Goal: Task Accomplishment & Management: Use online tool/utility

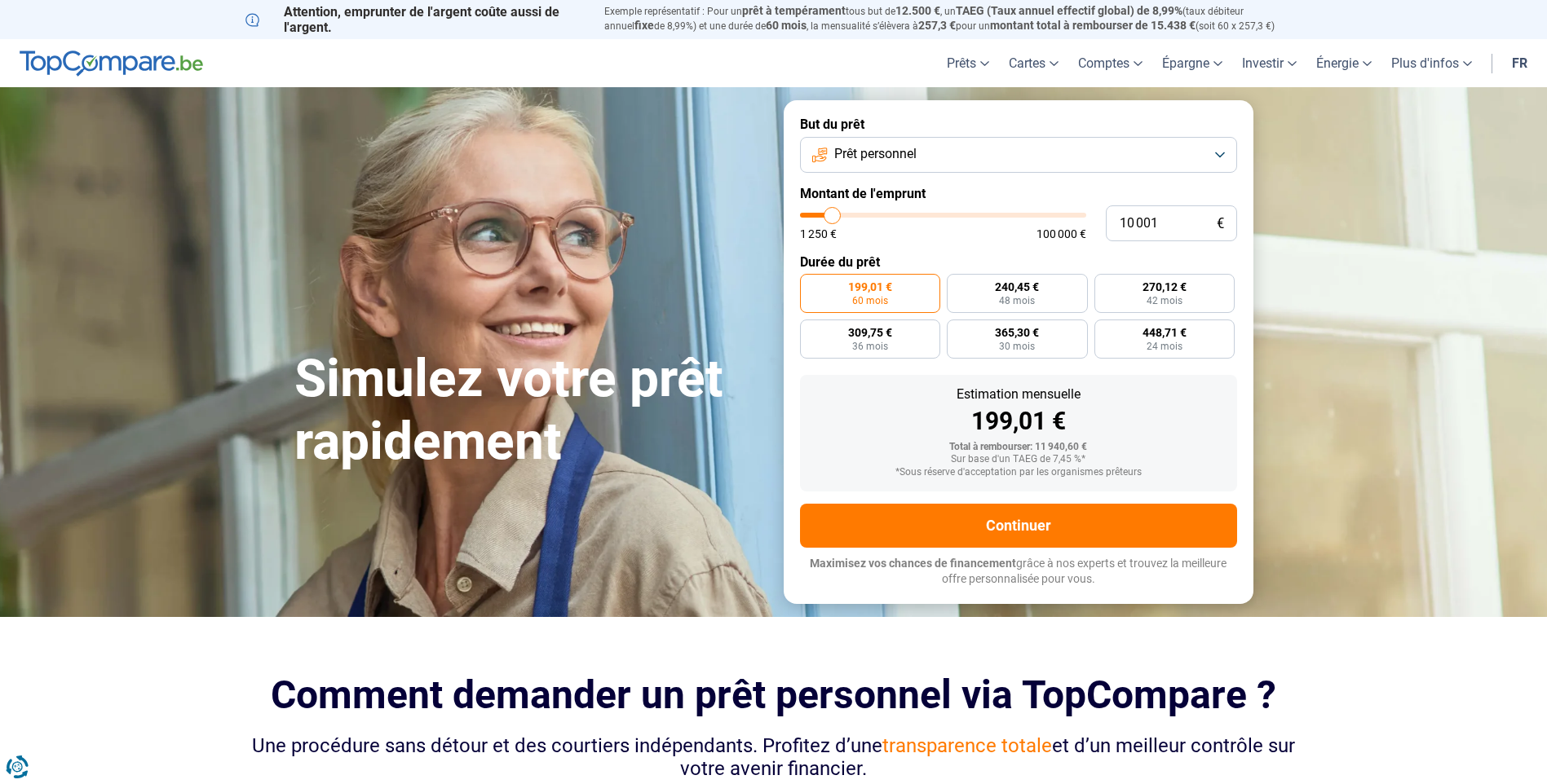
type input "57 000"
type input "57000"
click at [960, 215] on input "range" at bounding box center [943, 215] width 287 height 5
radio input "false"
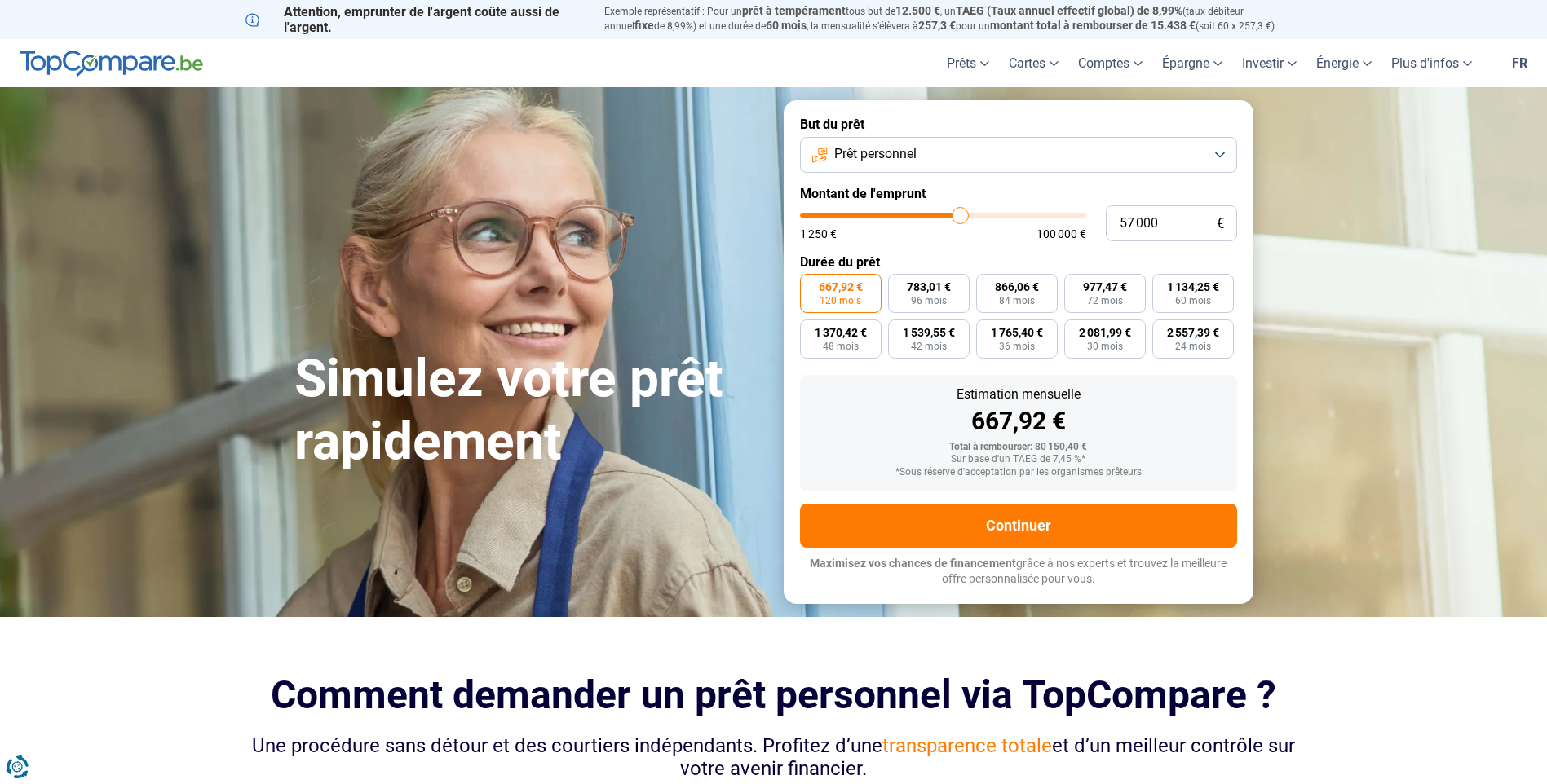
type input "56 000"
type input "56000"
type input "55 750"
type input "55750"
type input "55 500"
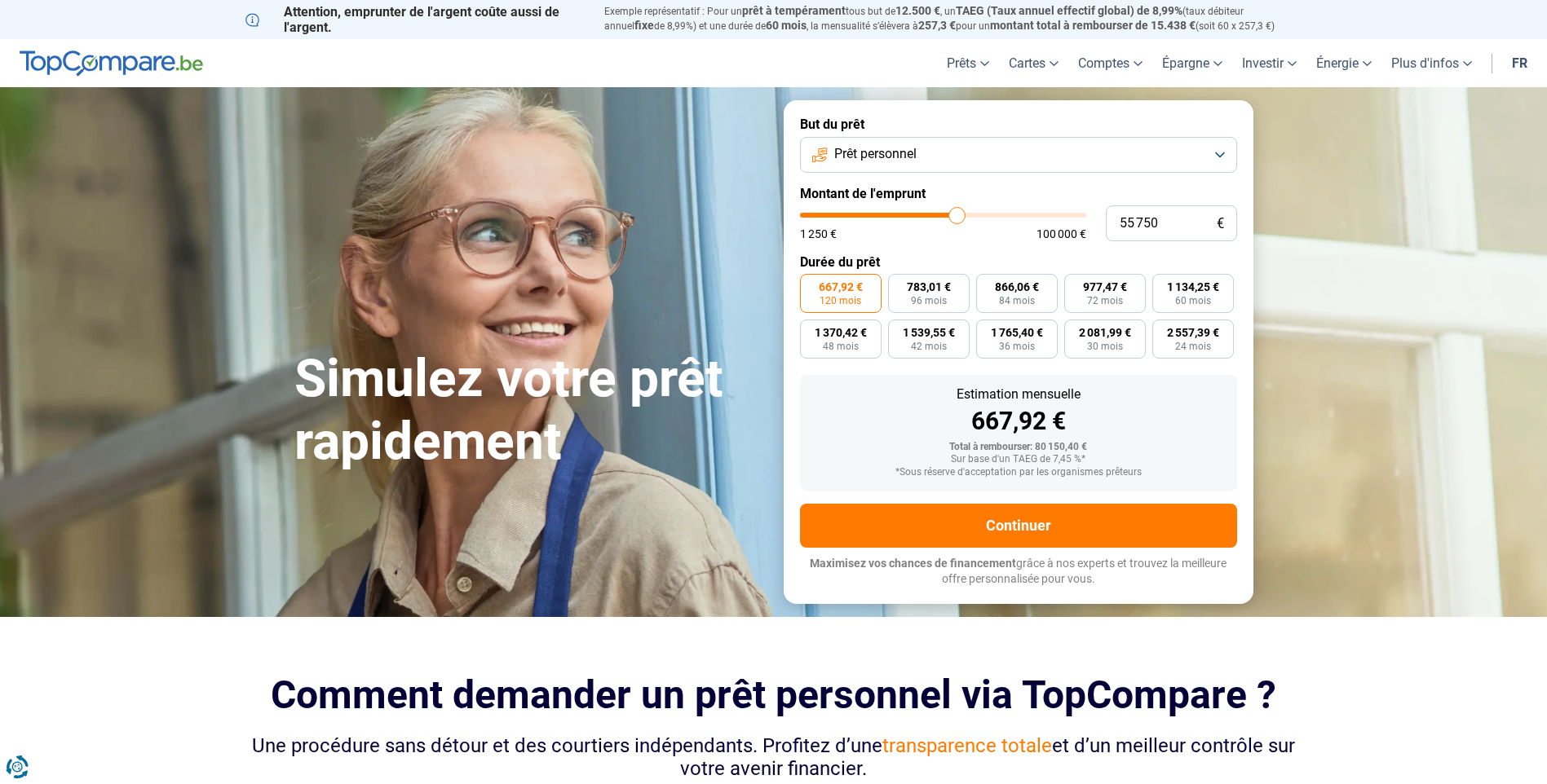
type input "55500"
type input "55 000"
type input "55000"
type input "54 750"
type input "54750"
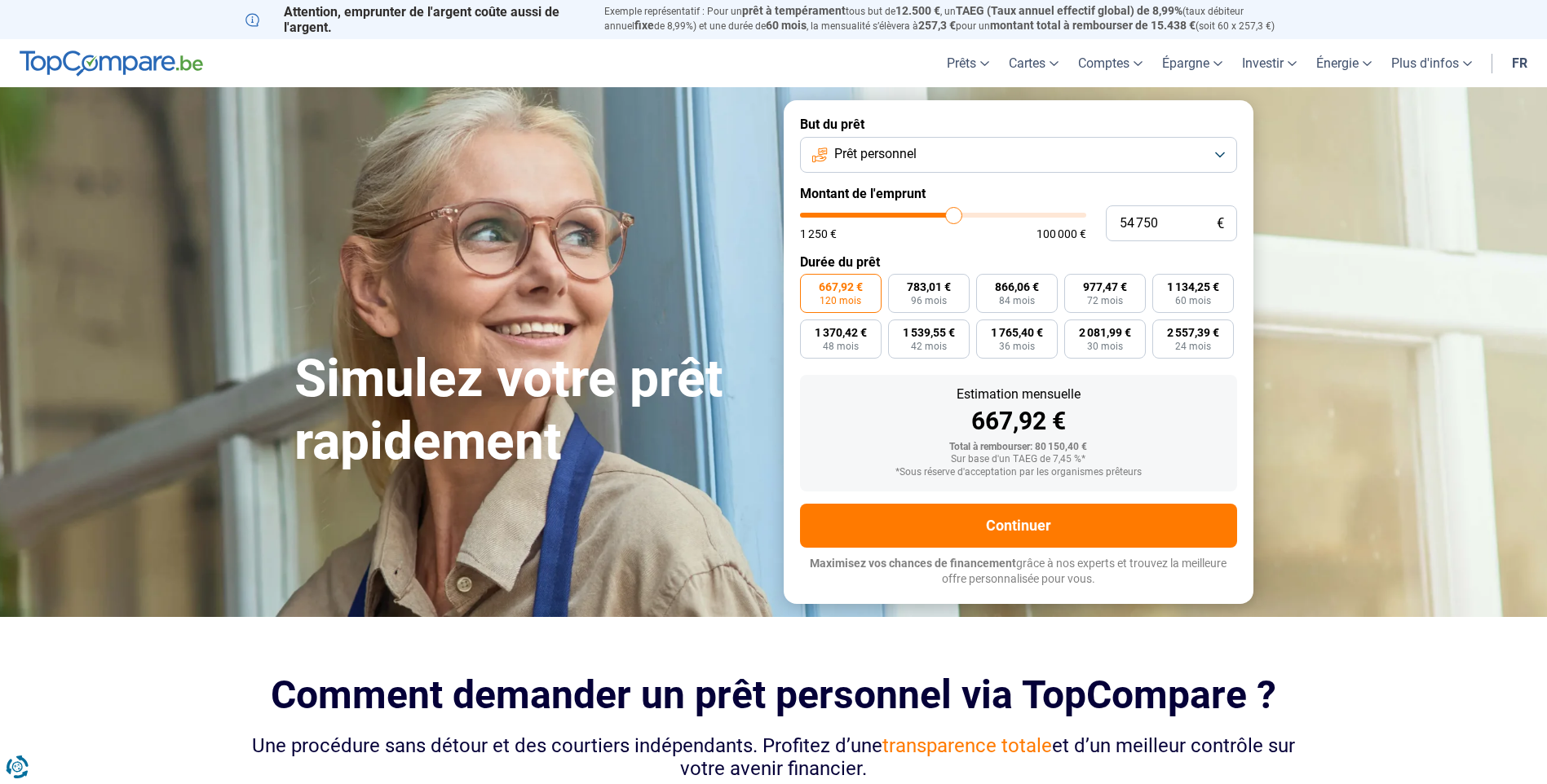
type input "54 500"
type input "54500"
type input "54 250"
type input "54250"
type input "54 000"
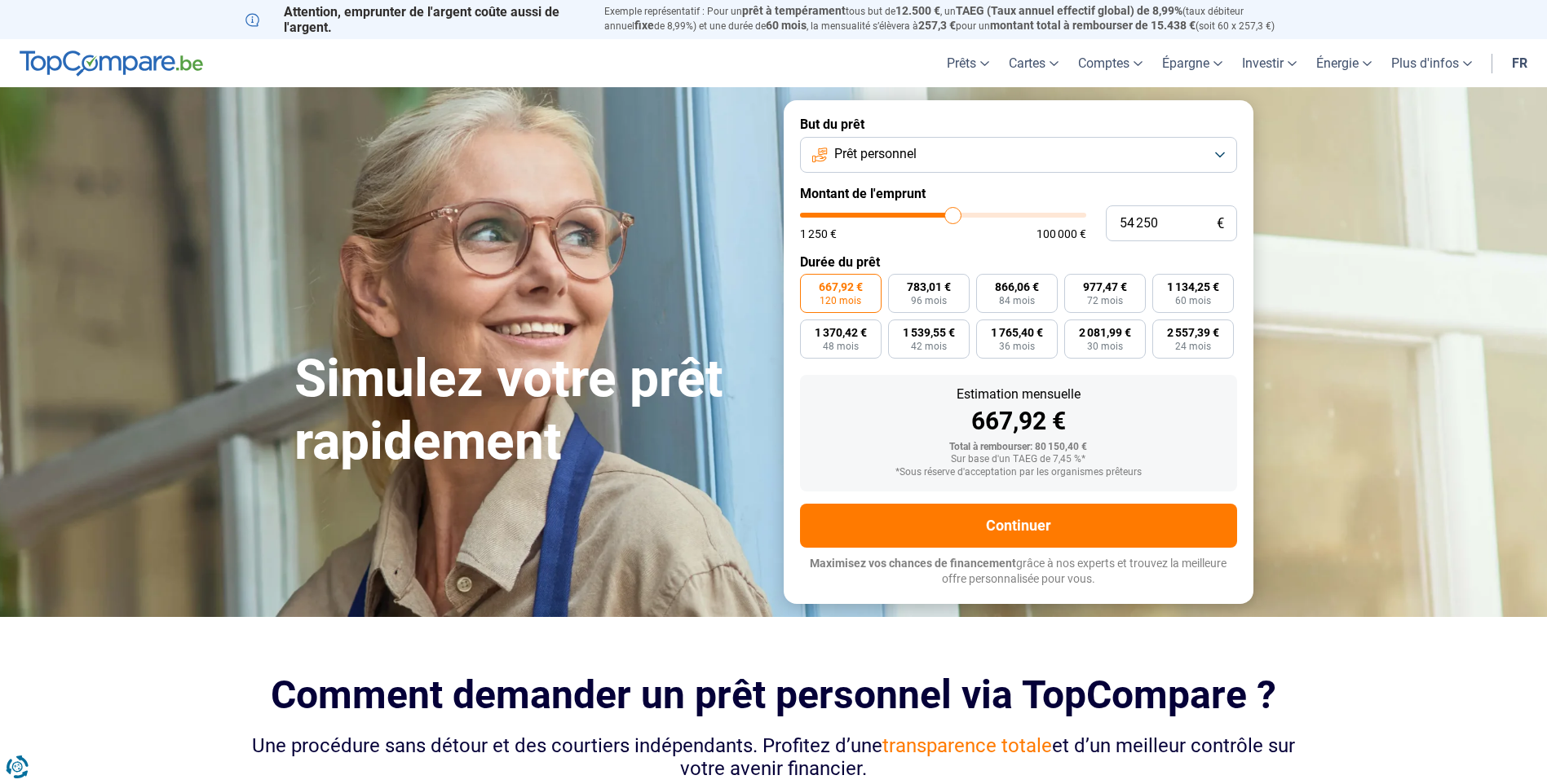
type input "54000"
type input "53 500"
type input "53500"
type input "53 250"
type input "53250"
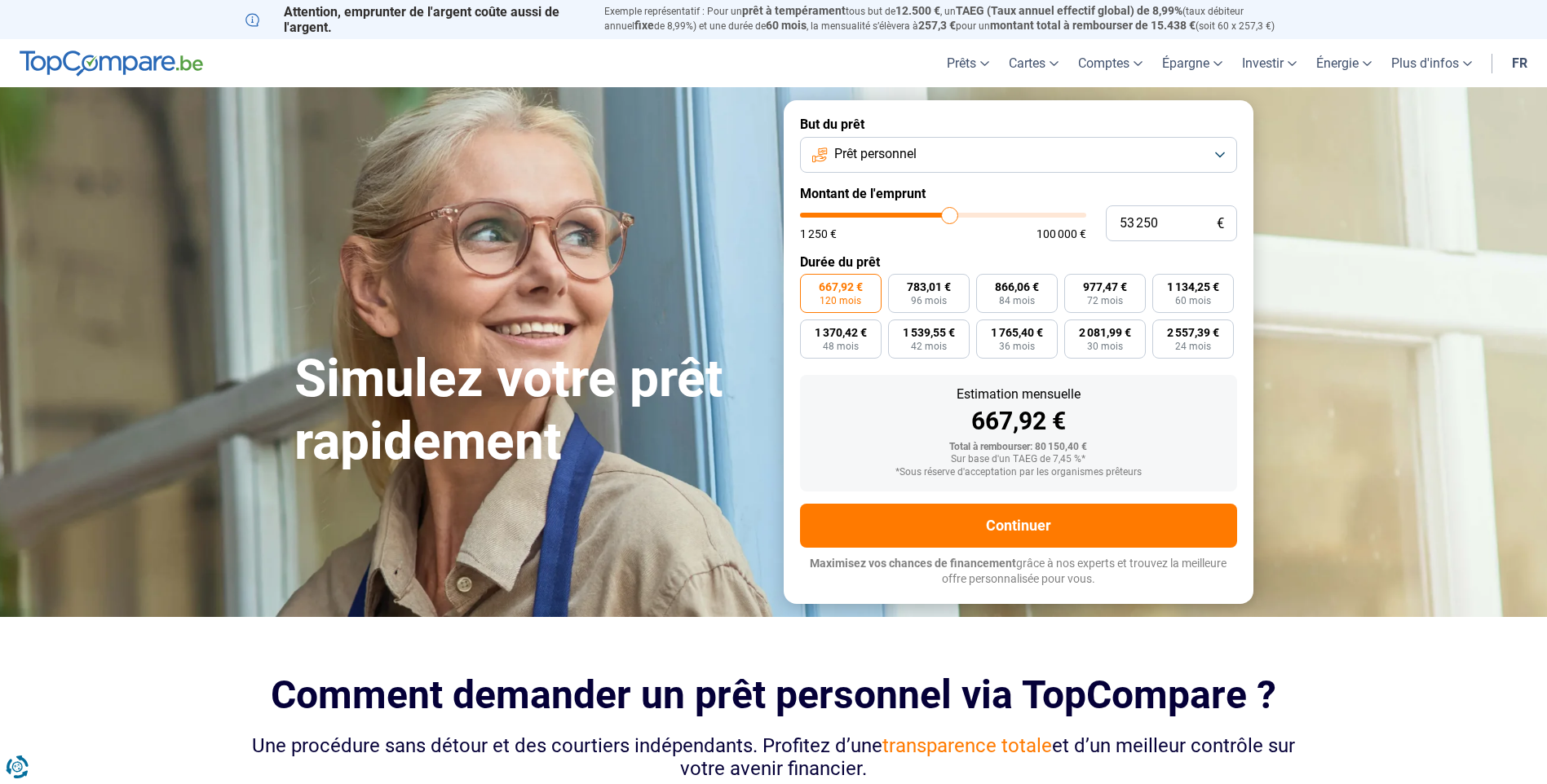
type input "53 000"
type input "53000"
type input "52 750"
type input "52750"
type input "52 500"
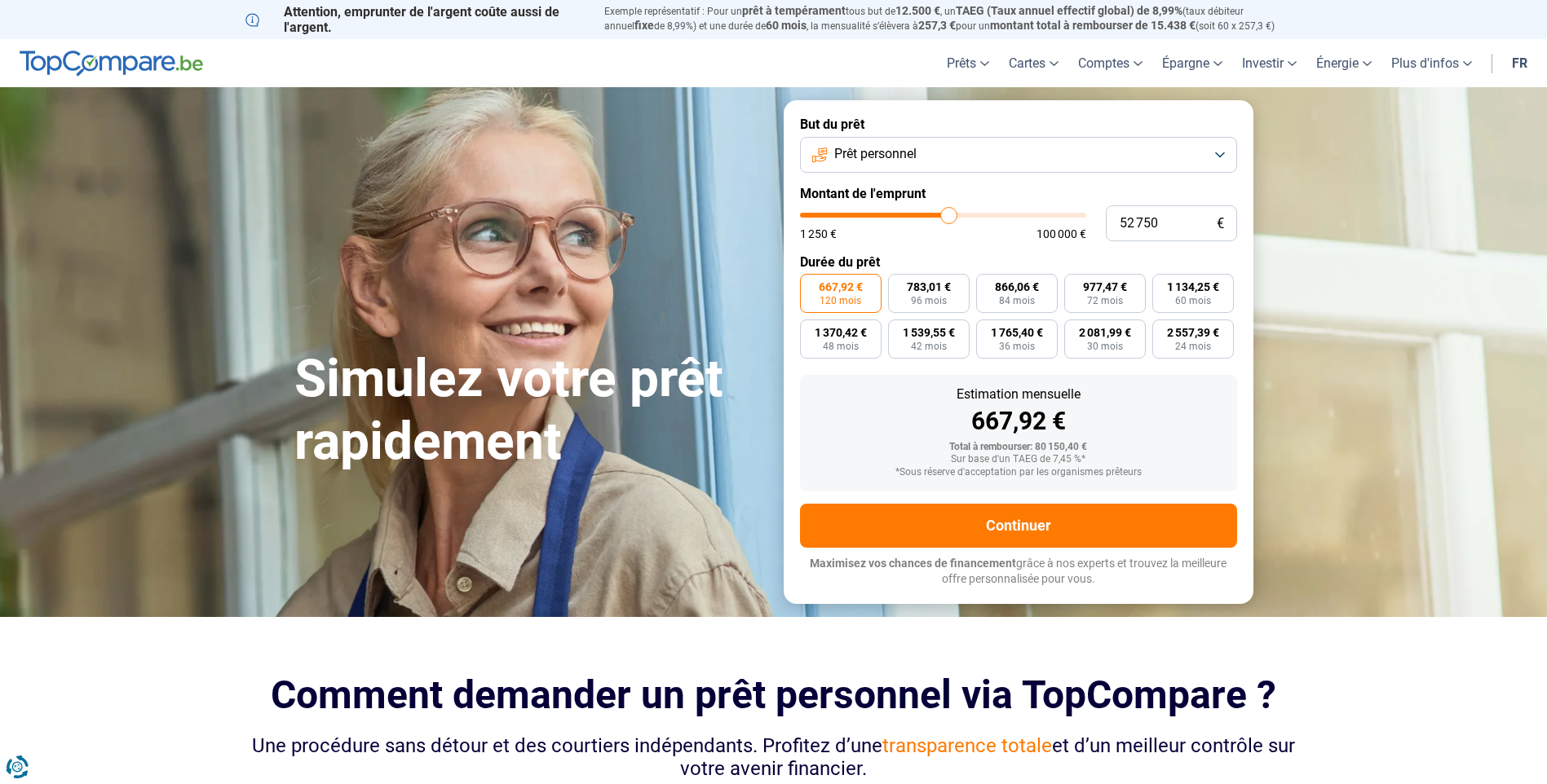
type input "52500"
type input "52 000"
type input "52000"
type input "51 750"
type input "51750"
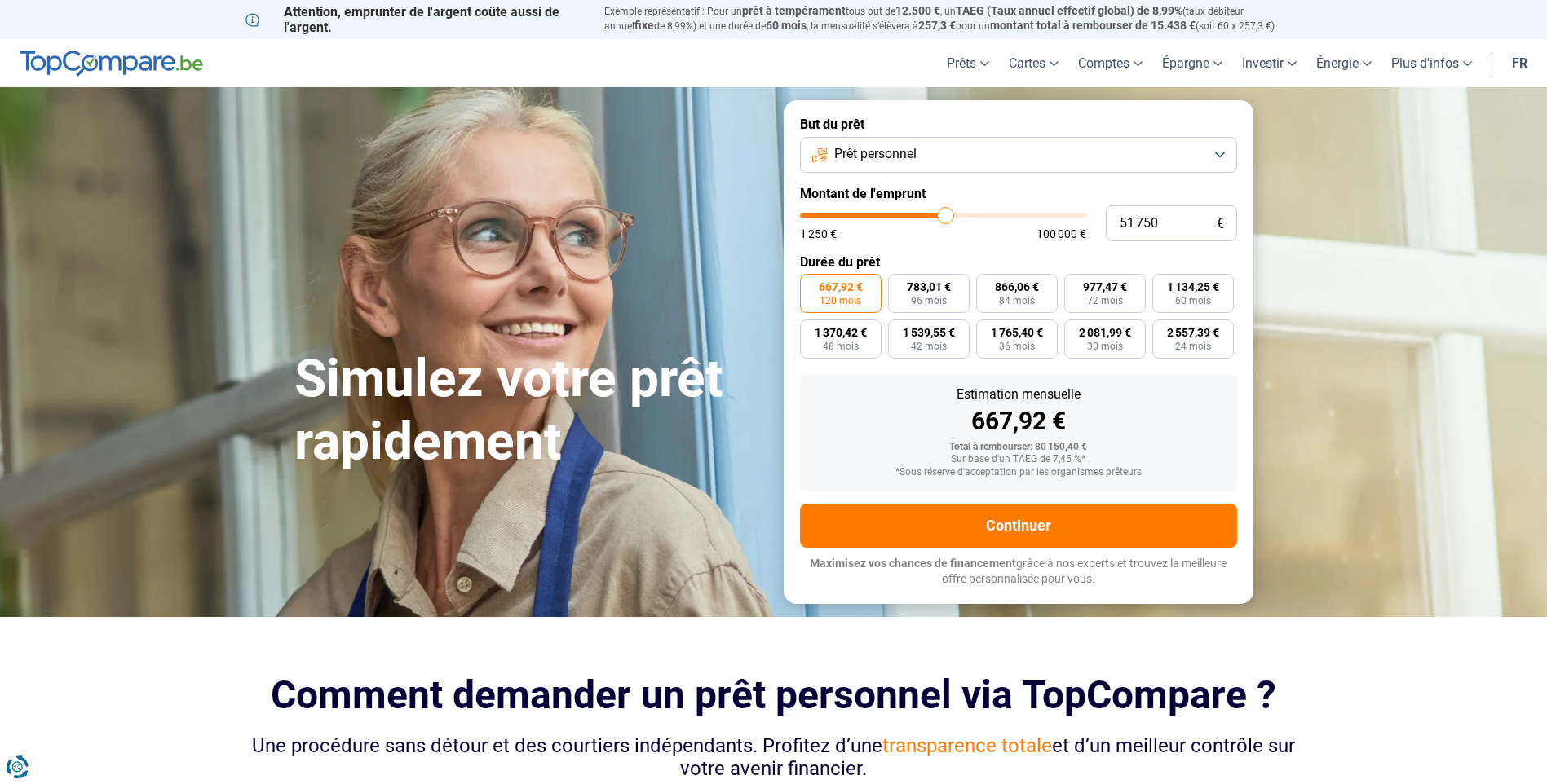
type input "51 500"
type input "51500"
type input "51 250"
type input "51250"
type input "51 000"
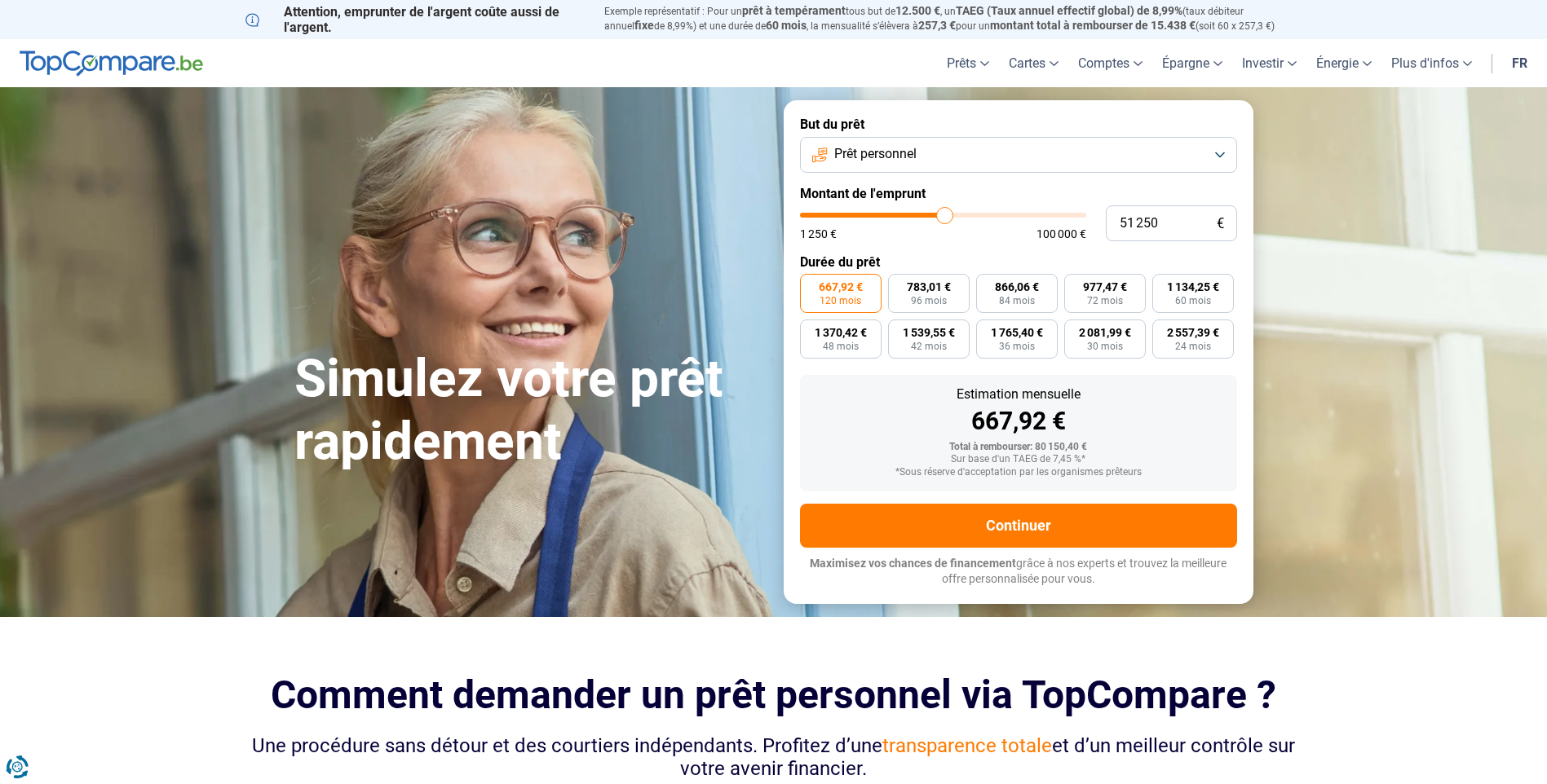
type input "51000"
type input "50 500"
type input "50500"
type input "50 250"
type input "50250"
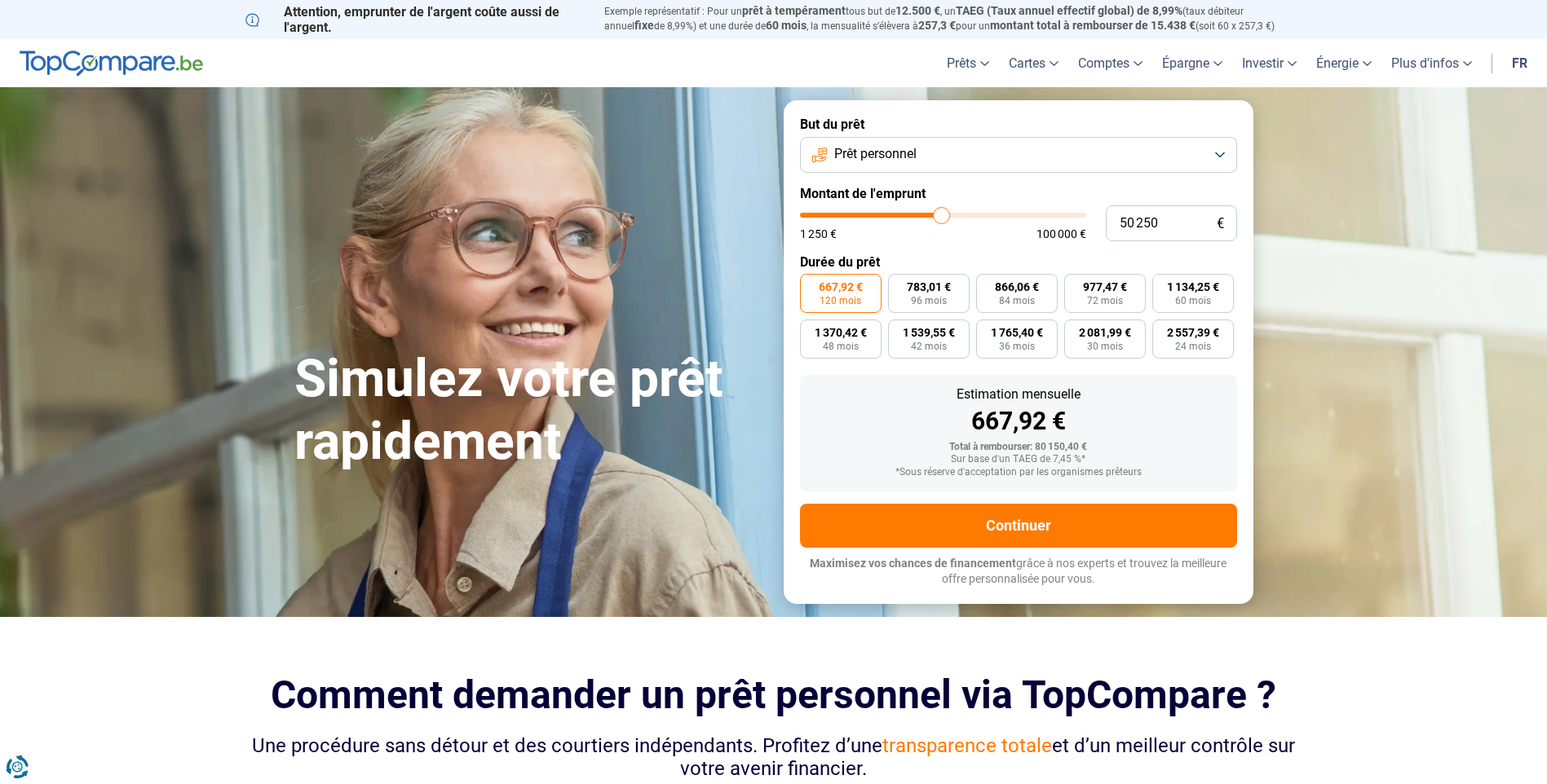
type input "49 750"
type input "49750"
type input "49 500"
type input "49500"
type input "49 000"
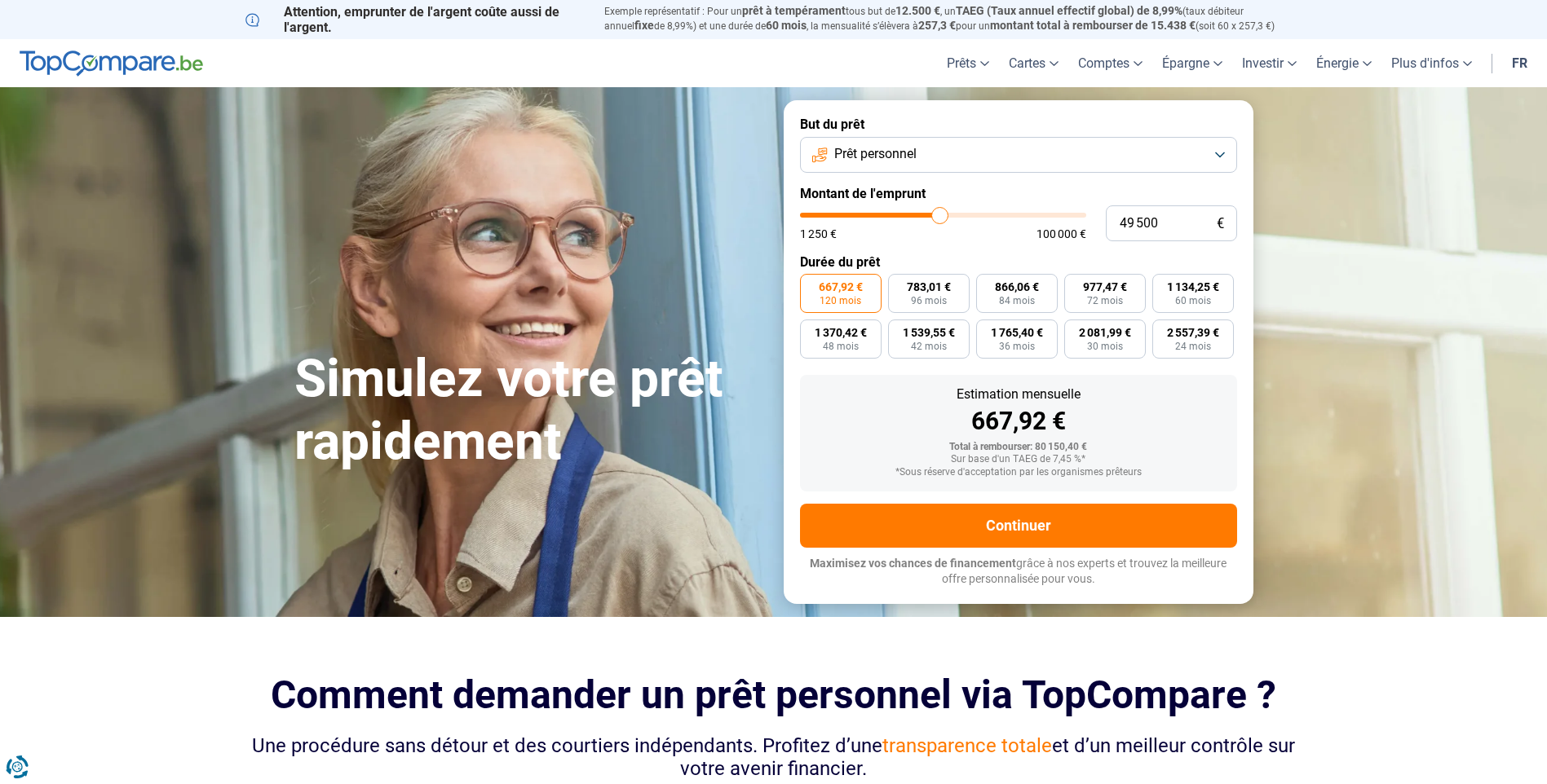
type input "49000"
type input "48 750"
type input "48750"
type input "48 500"
type input "48500"
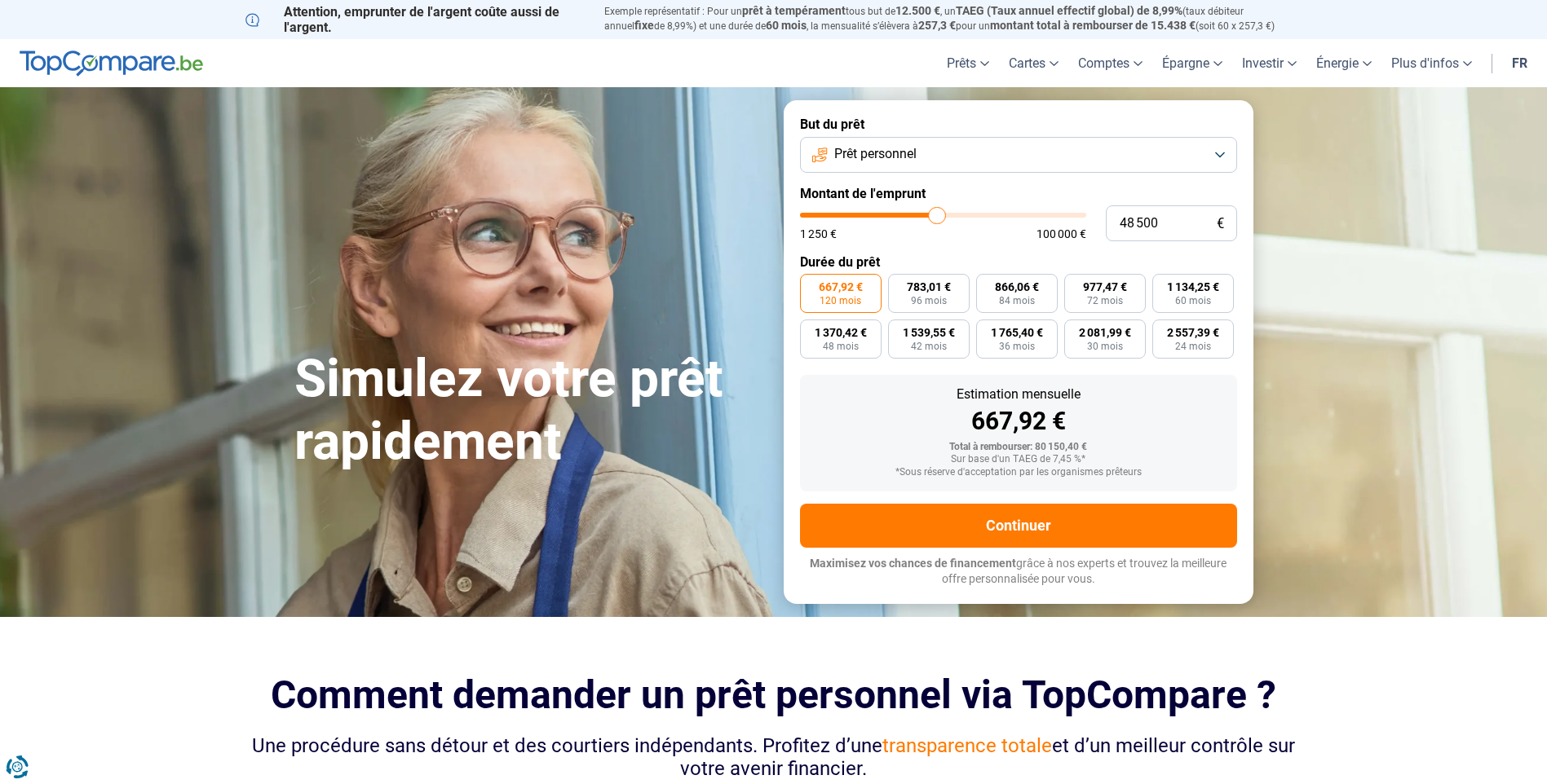
type input "49 000"
type input "49000"
type input "49 500"
type input "49500"
type input "49 750"
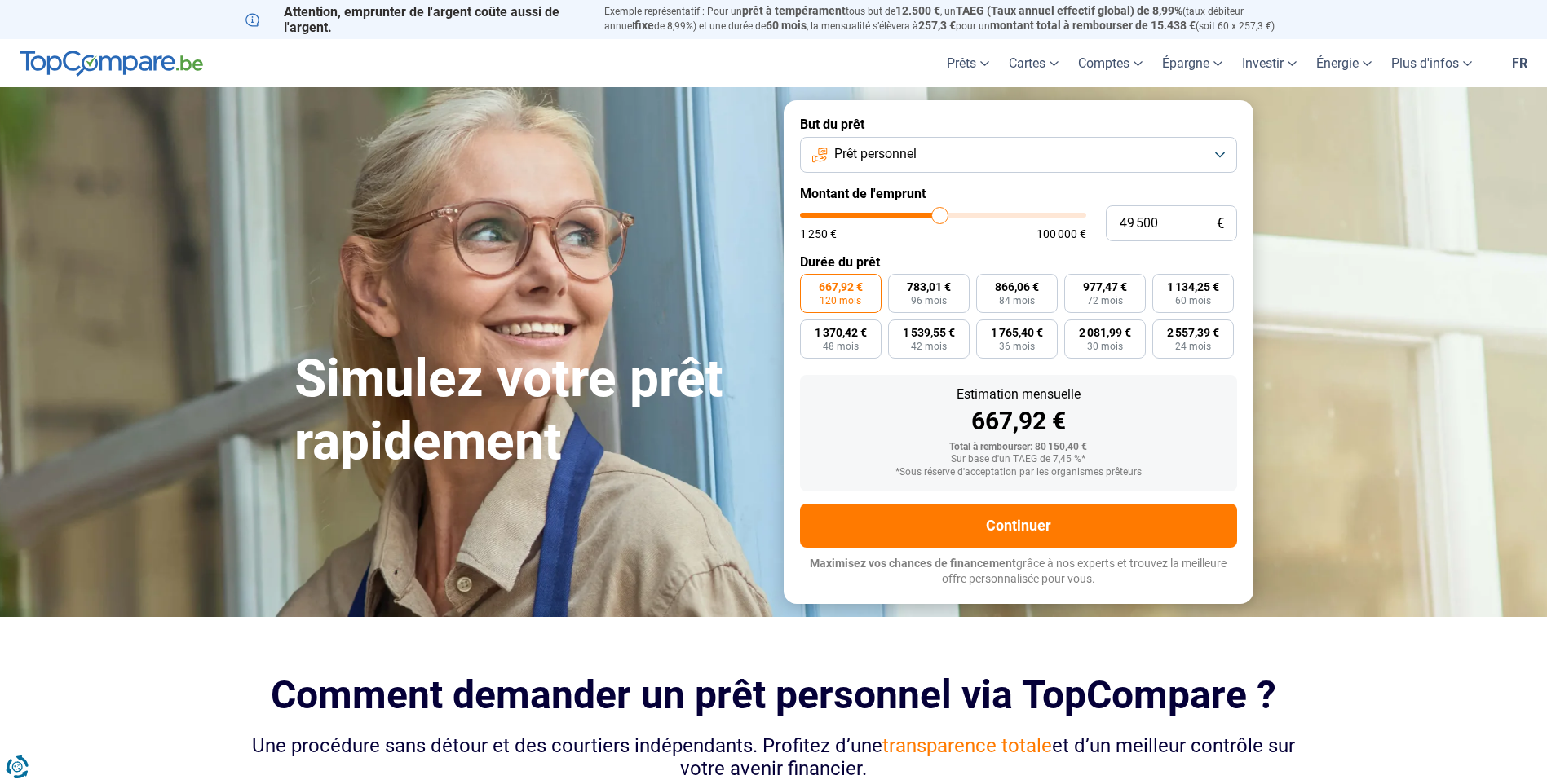
type input "49750"
type input "50 000"
type input "50000"
type input "50 250"
type input "50250"
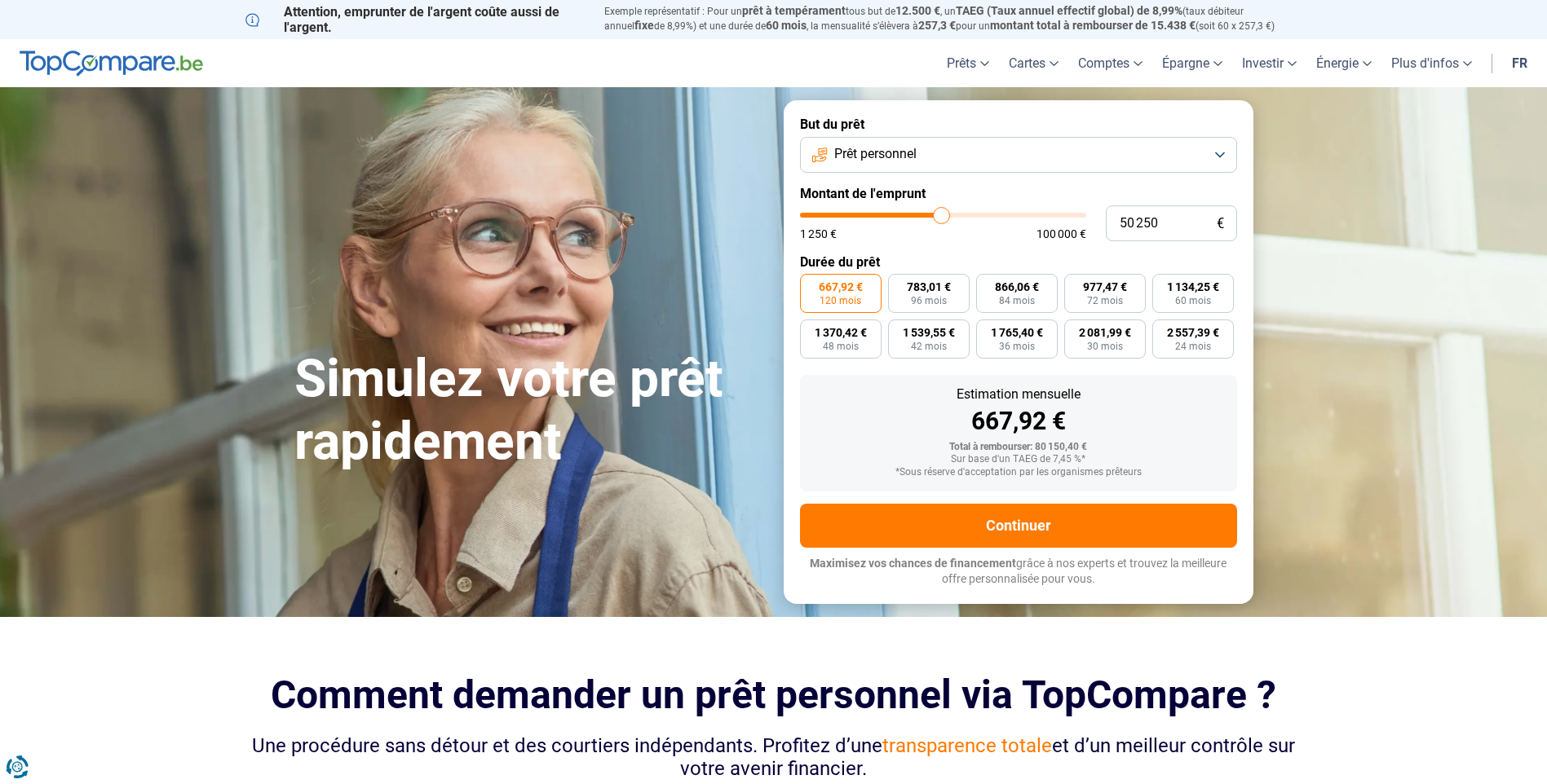
type input "50 000"
type input "50000"
type input "49 750"
type input "49750"
type input "50 000"
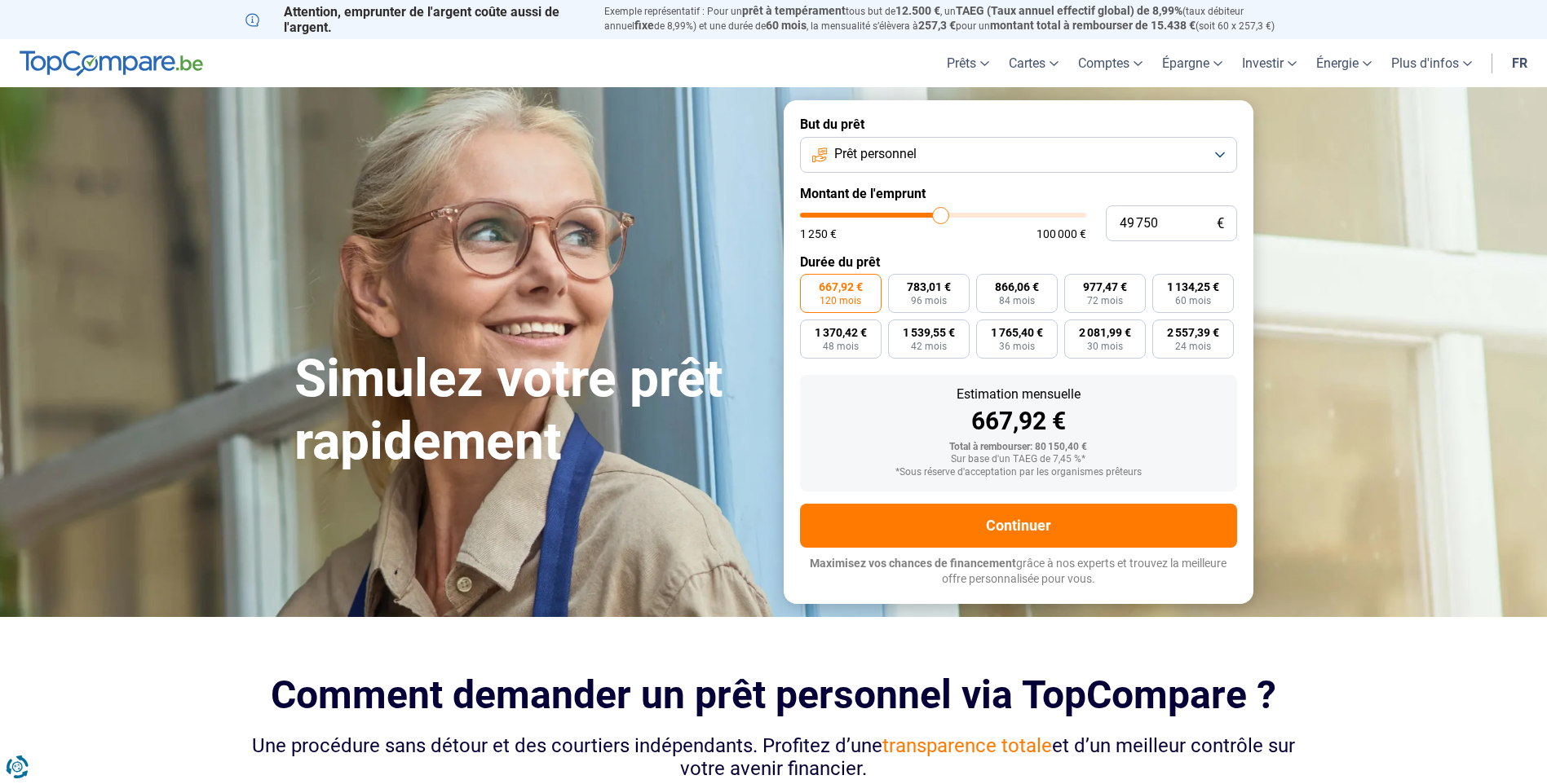
type input "50000"
type input "50 250"
type input "50250"
type input "50 000"
drag, startPoint x: 958, startPoint y: 215, endPoint x: 941, endPoint y: 222, distance: 18.4
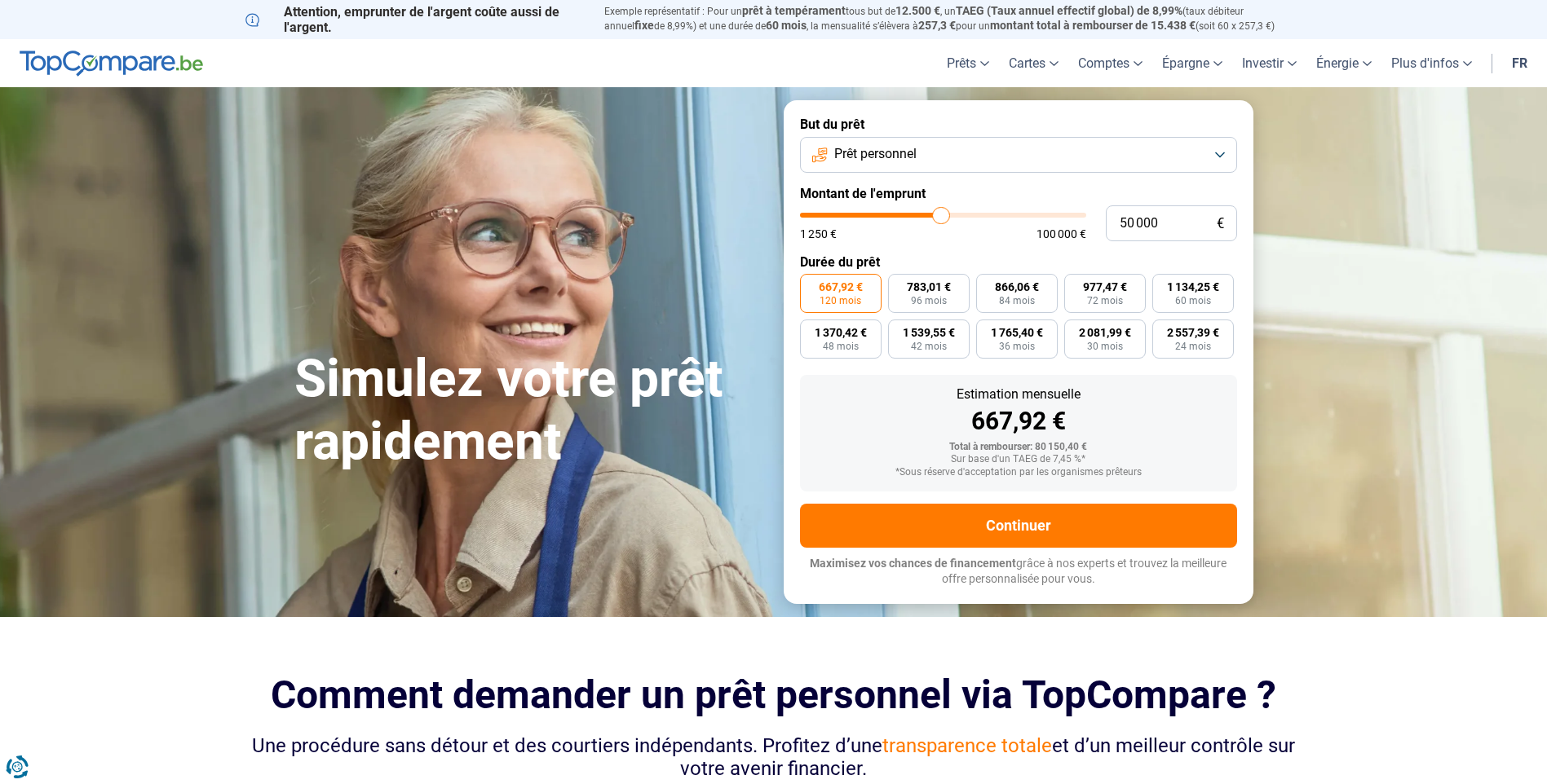
type input "50000"
click at [941, 218] on input "range" at bounding box center [943, 215] width 287 height 5
type input "39 750"
type input "39750"
click at [914, 213] on input "range" at bounding box center [943, 215] width 287 height 5
